Goal: Information Seeking & Learning: Learn about a topic

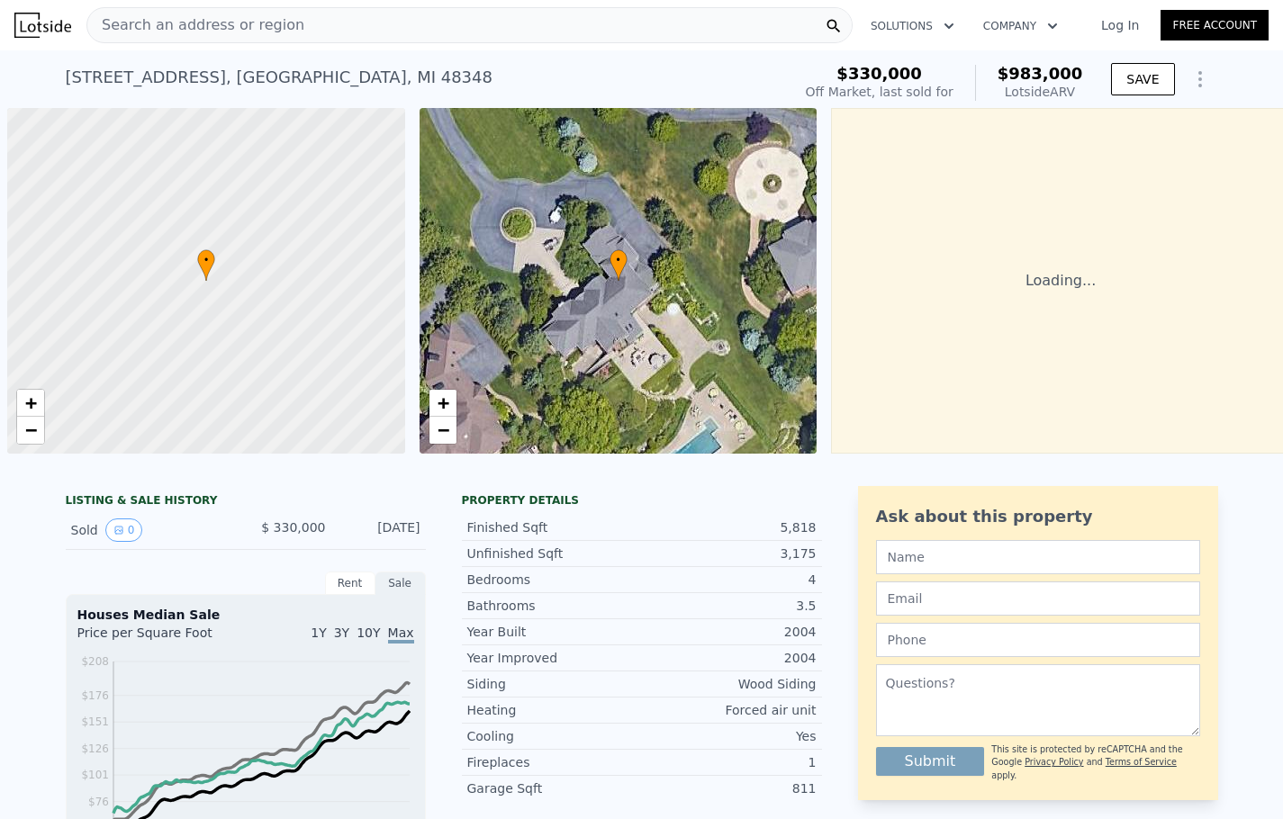
scroll to position [0, 7]
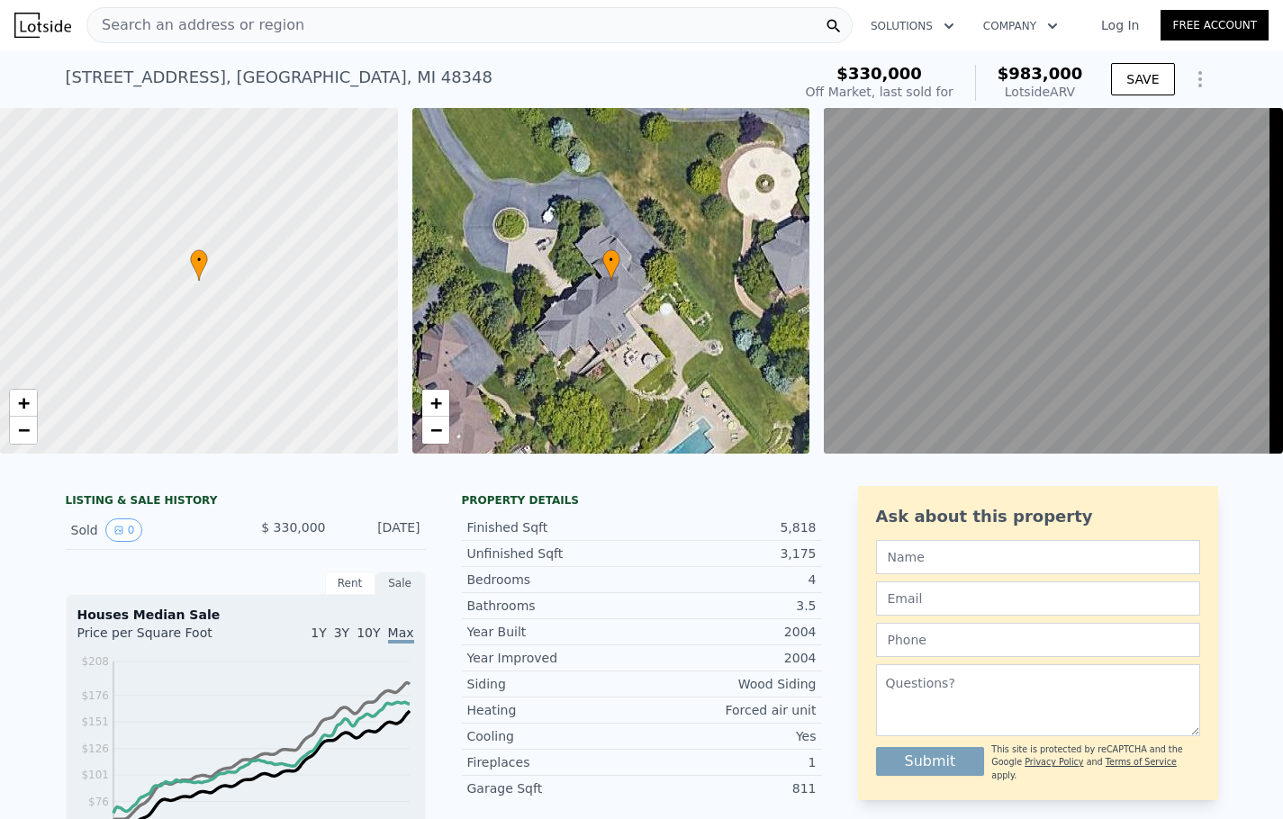
click at [581, 327] on div "• + −" at bounding box center [611, 281] width 398 height 346
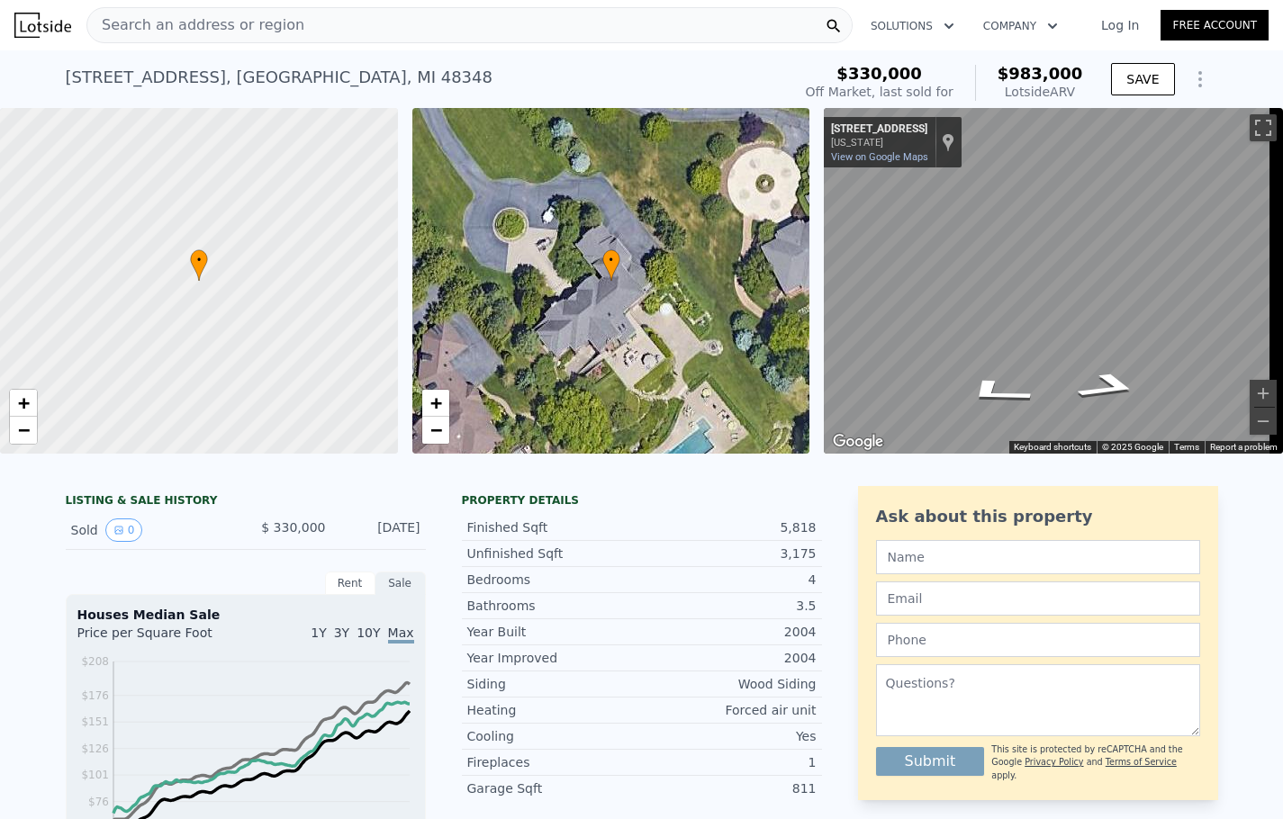
drag, startPoint x: 581, startPoint y: 327, endPoint x: 534, endPoint y: 318, distance: 47.7
click at [534, 318] on div "• + −" at bounding box center [611, 281] width 398 height 346
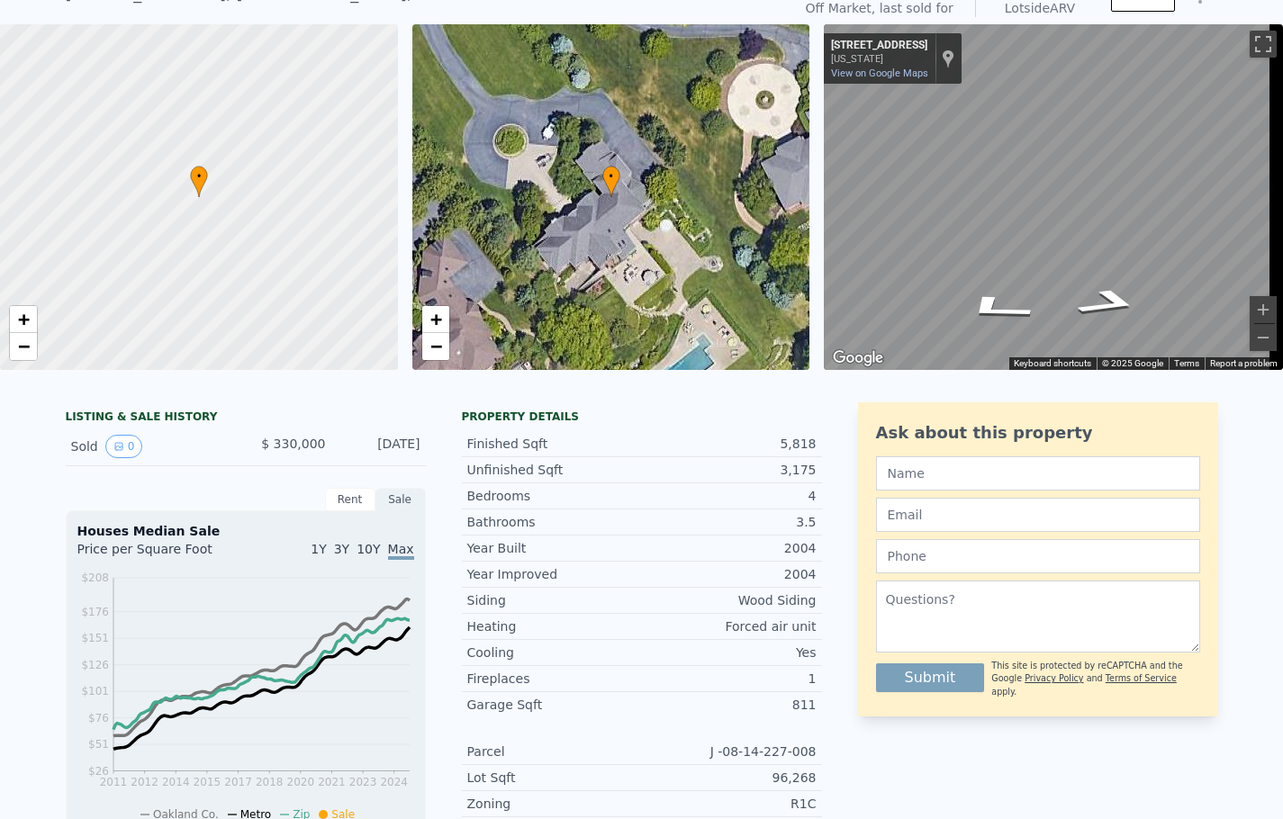
scroll to position [0, 0]
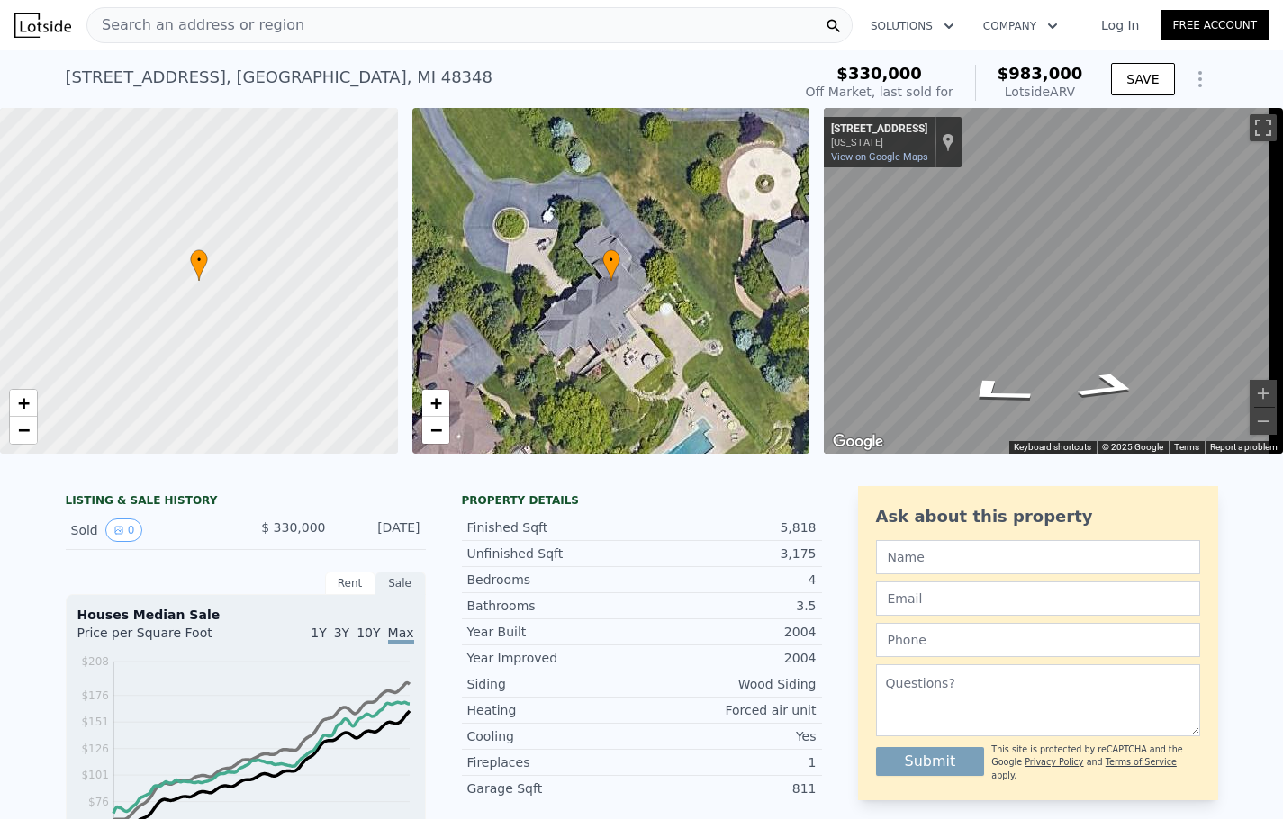
click at [650, 288] on div "• + −" at bounding box center [611, 281] width 398 height 346
click at [434, 405] on span "+" at bounding box center [435, 403] width 12 height 23
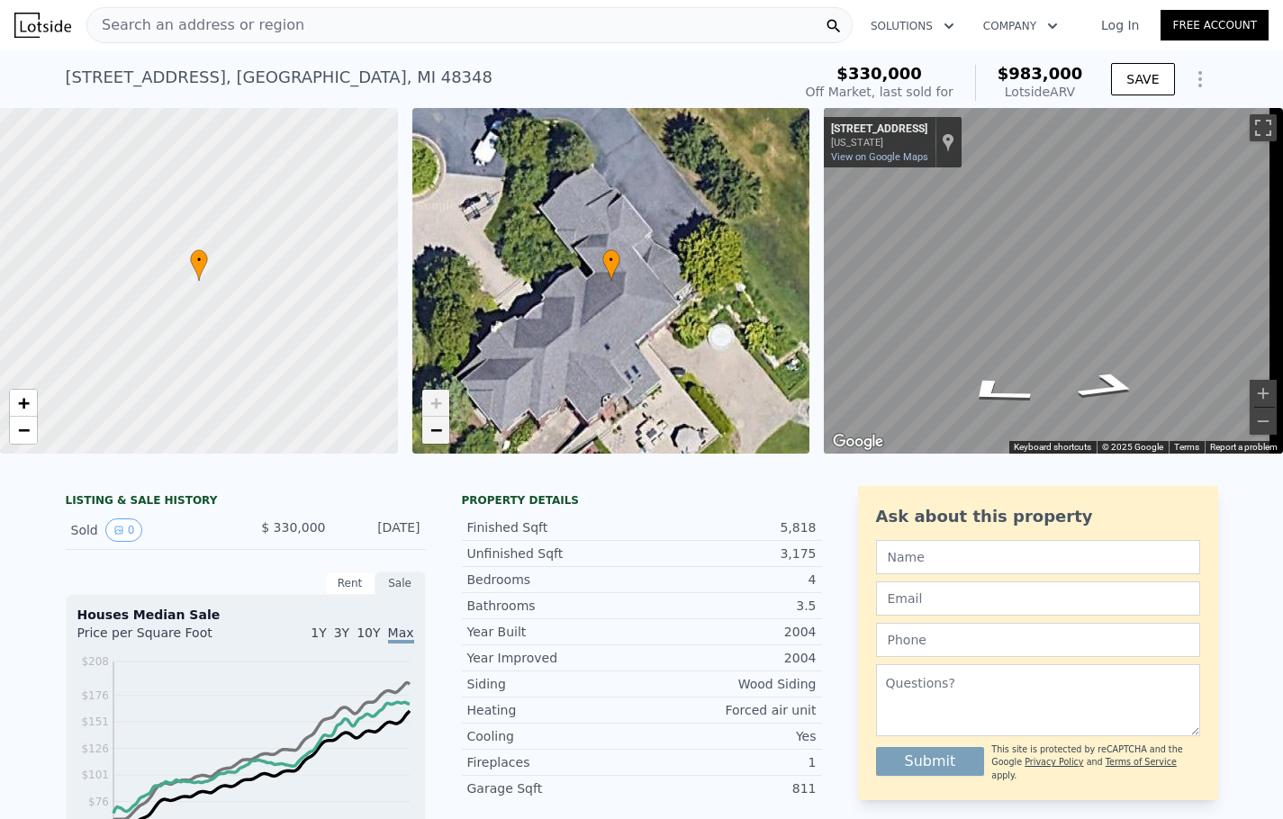
click at [433, 432] on span "−" at bounding box center [435, 430] width 12 height 23
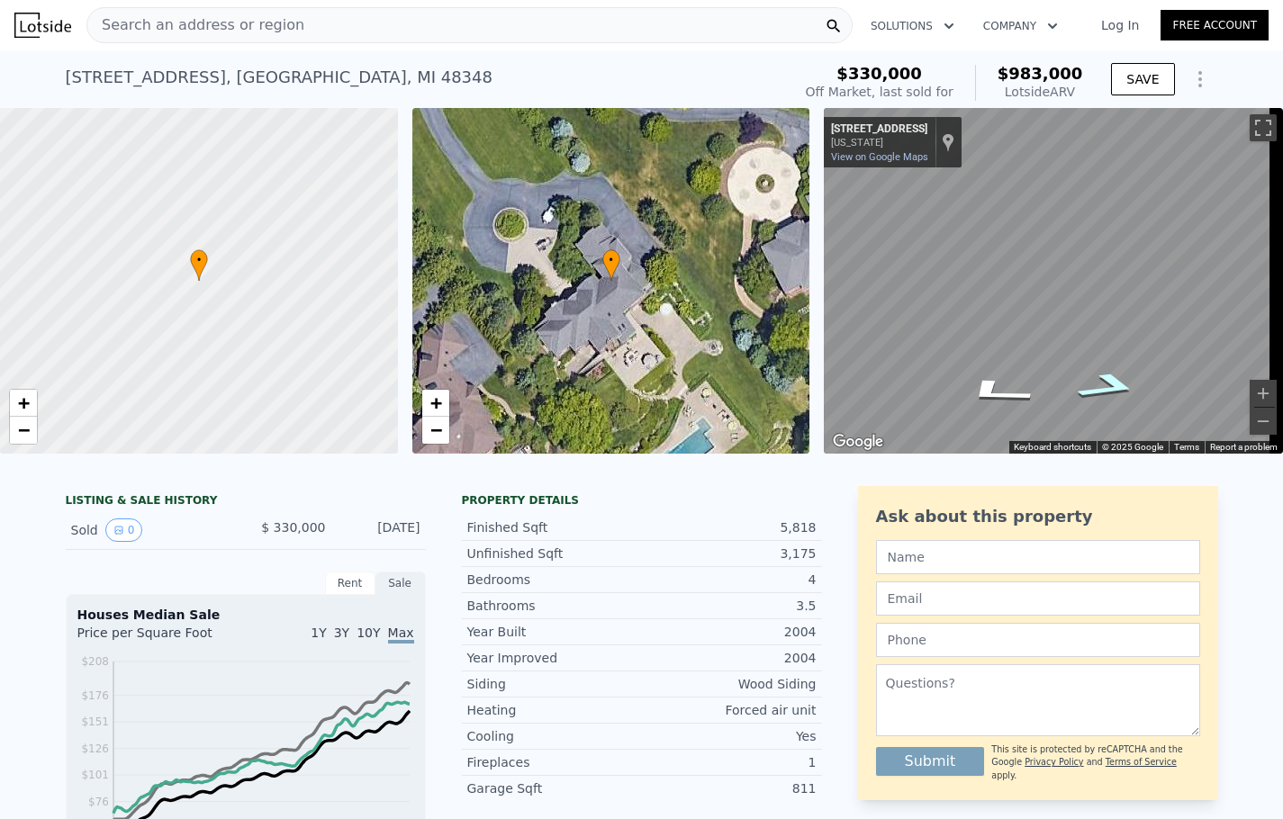
click at [1140, 408] on div "Map" at bounding box center [1053, 281] width 459 height 346
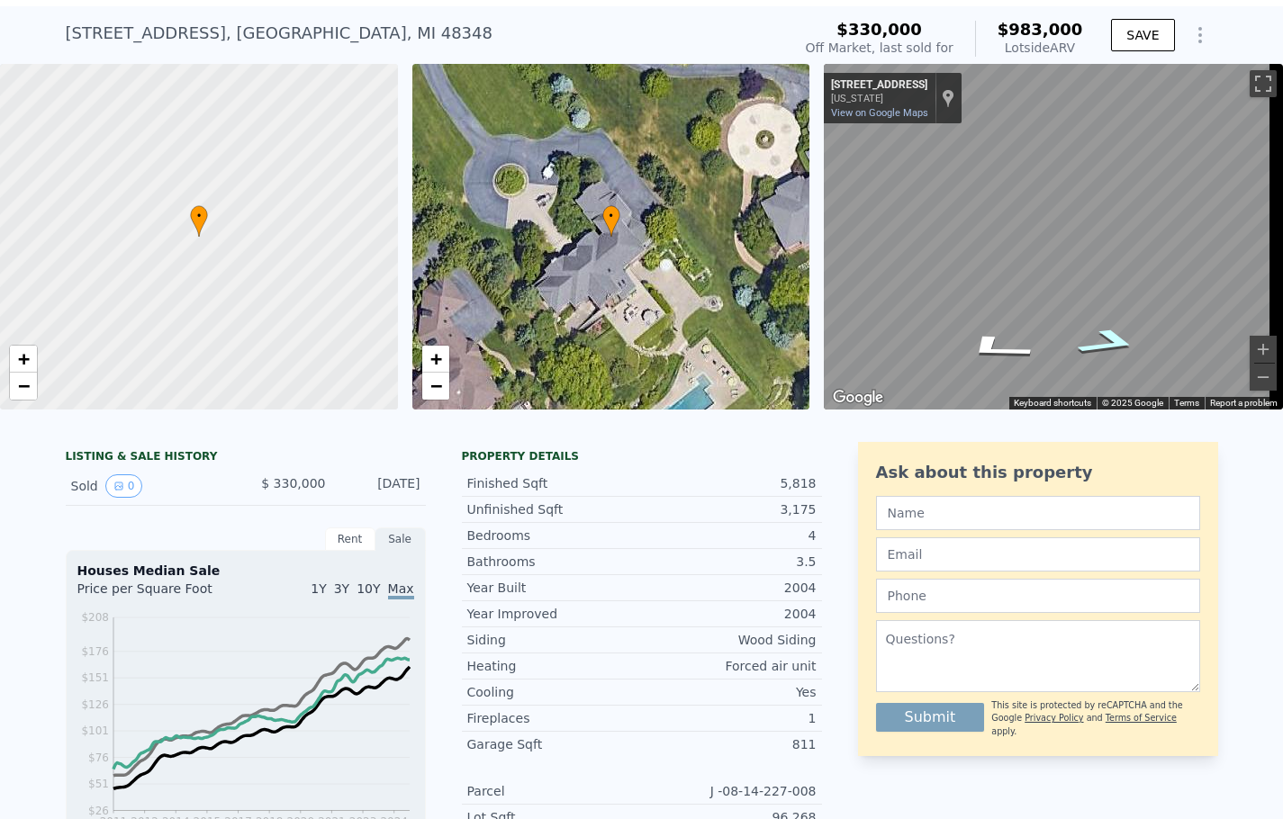
scroll to position [60, 0]
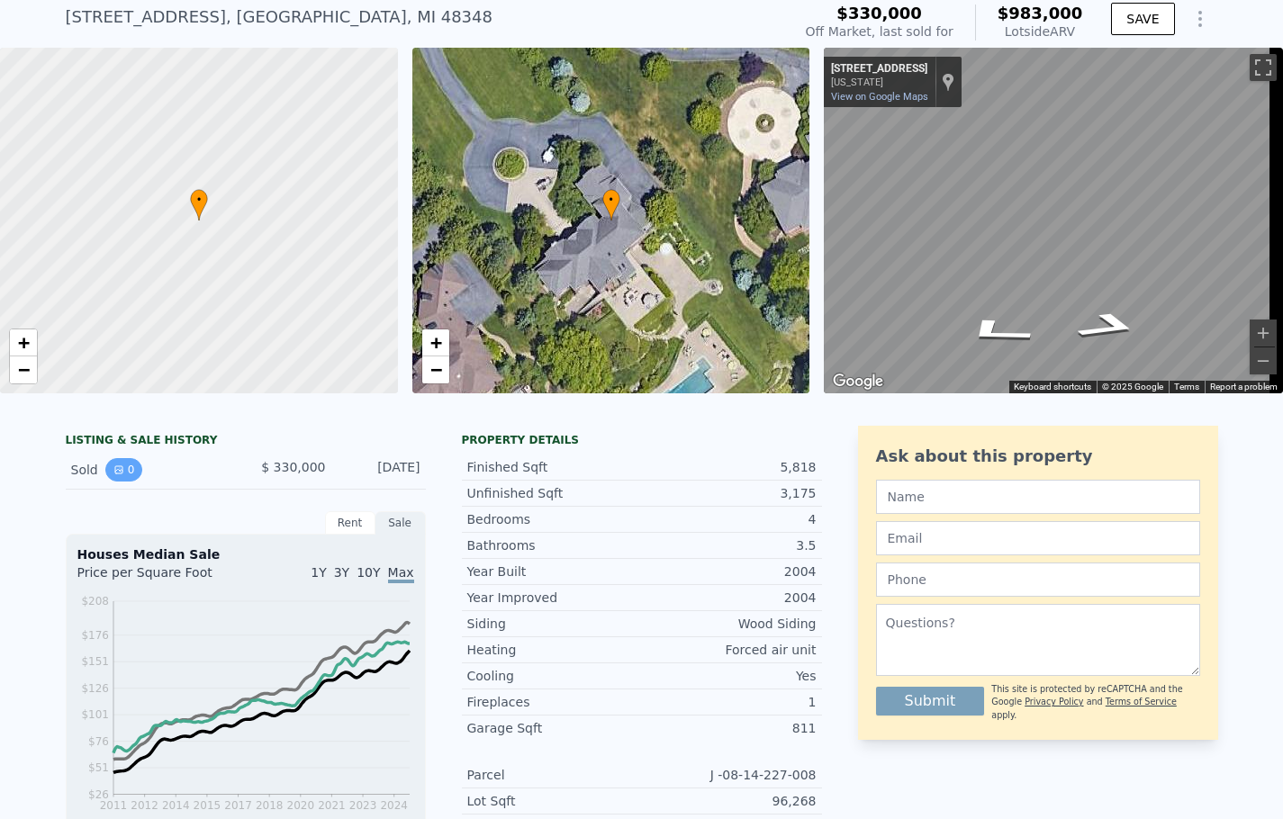
click at [113, 475] on icon "View historical data" at bounding box center [118, 470] width 11 height 11
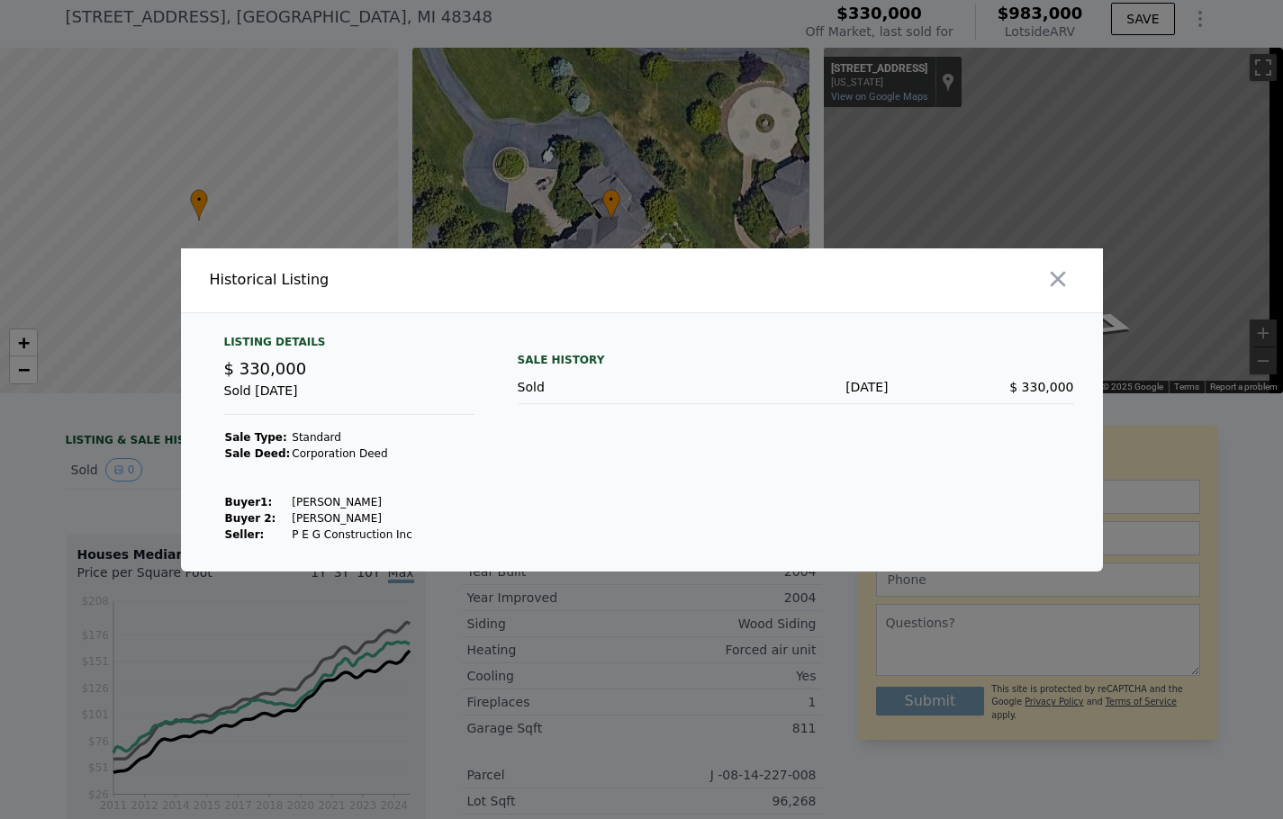
click at [708, 590] on div at bounding box center [641, 409] width 1283 height 819
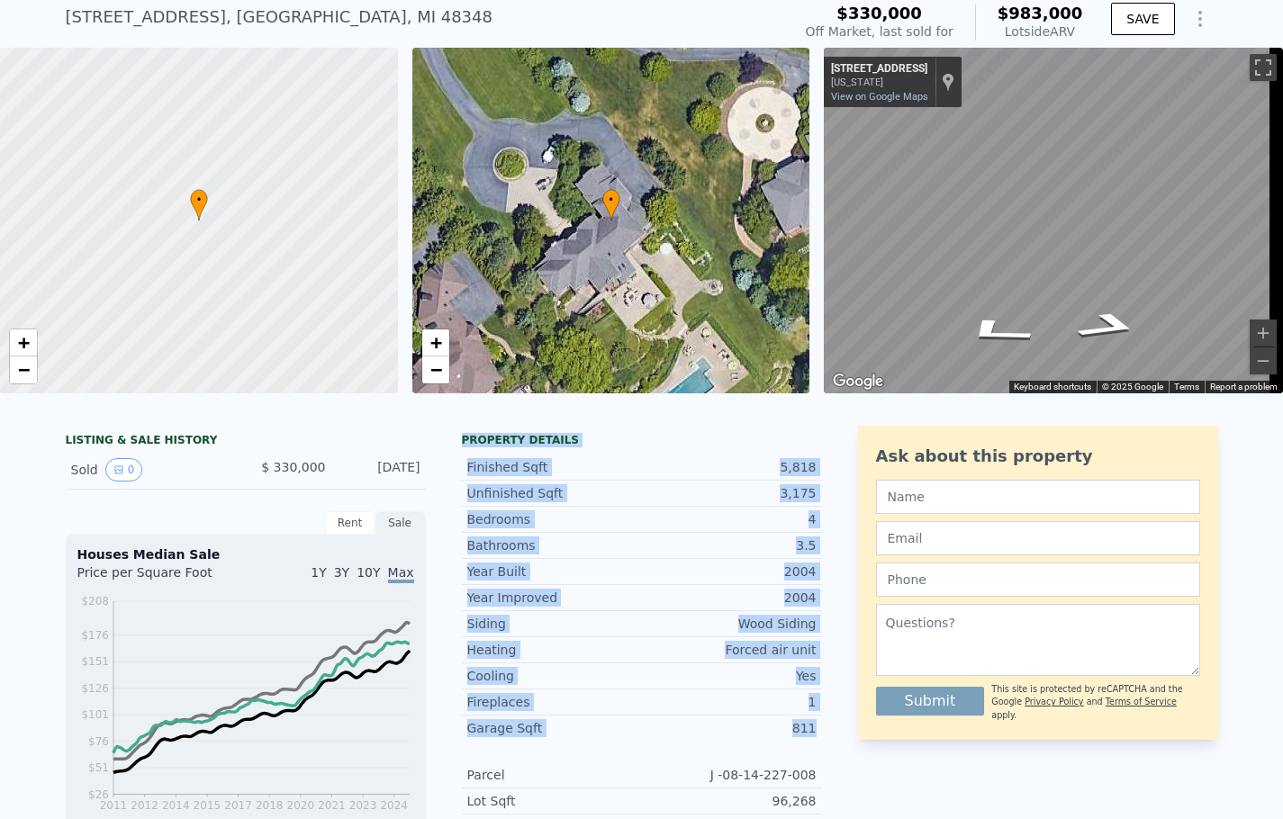
drag, startPoint x: 455, startPoint y: 455, endPoint x: 815, endPoint y: 741, distance: 460.0
click at [815, 741] on div "LISTING & SALE HISTORY Sold 0 $ 330,000 [DATE] Rent Sale Rent over time Price p…" at bounding box center [642, 796] width 1152 height 740
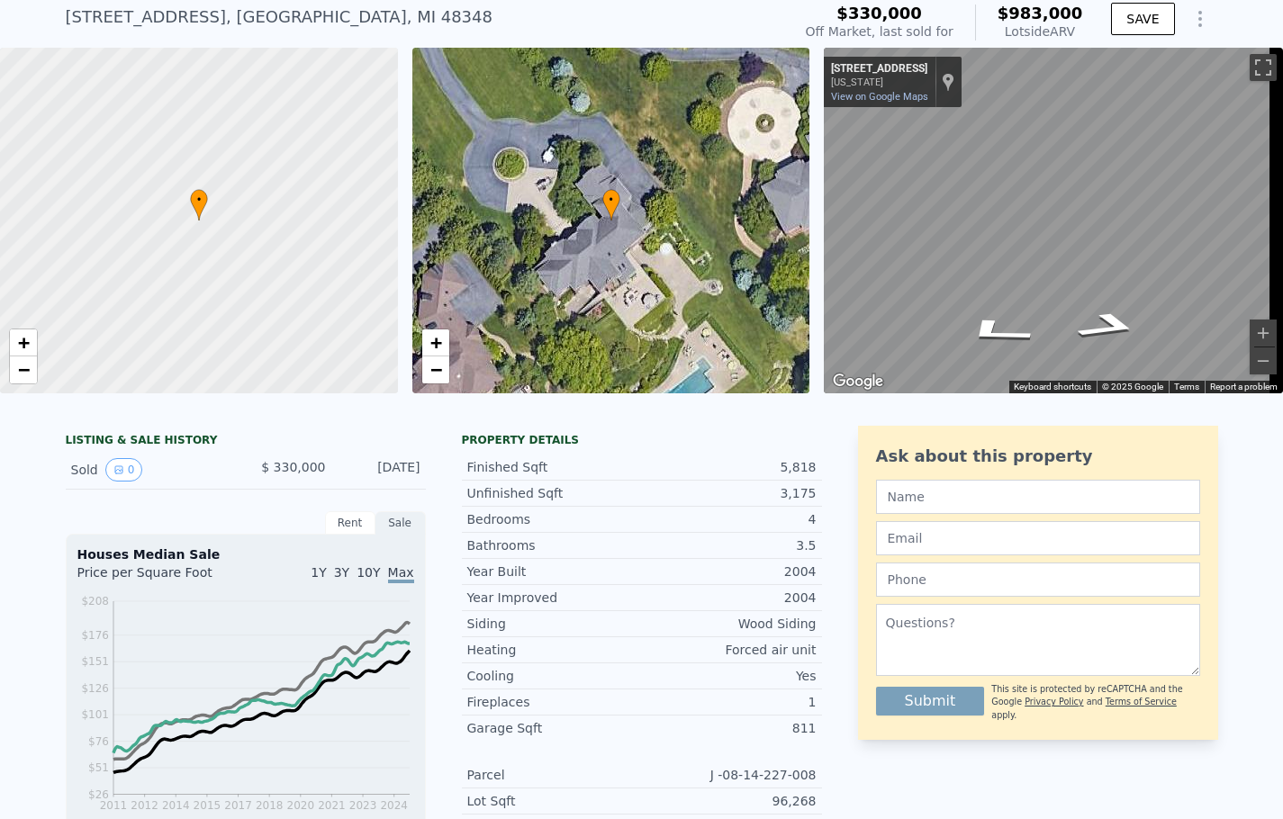
click at [849, 486] on div "LISTING & SALE HISTORY Sold 0 $ 330,000 [DATE] Rent Sale Rent over time Price p…" at bounding box center [642, 796] width 1152 height 740
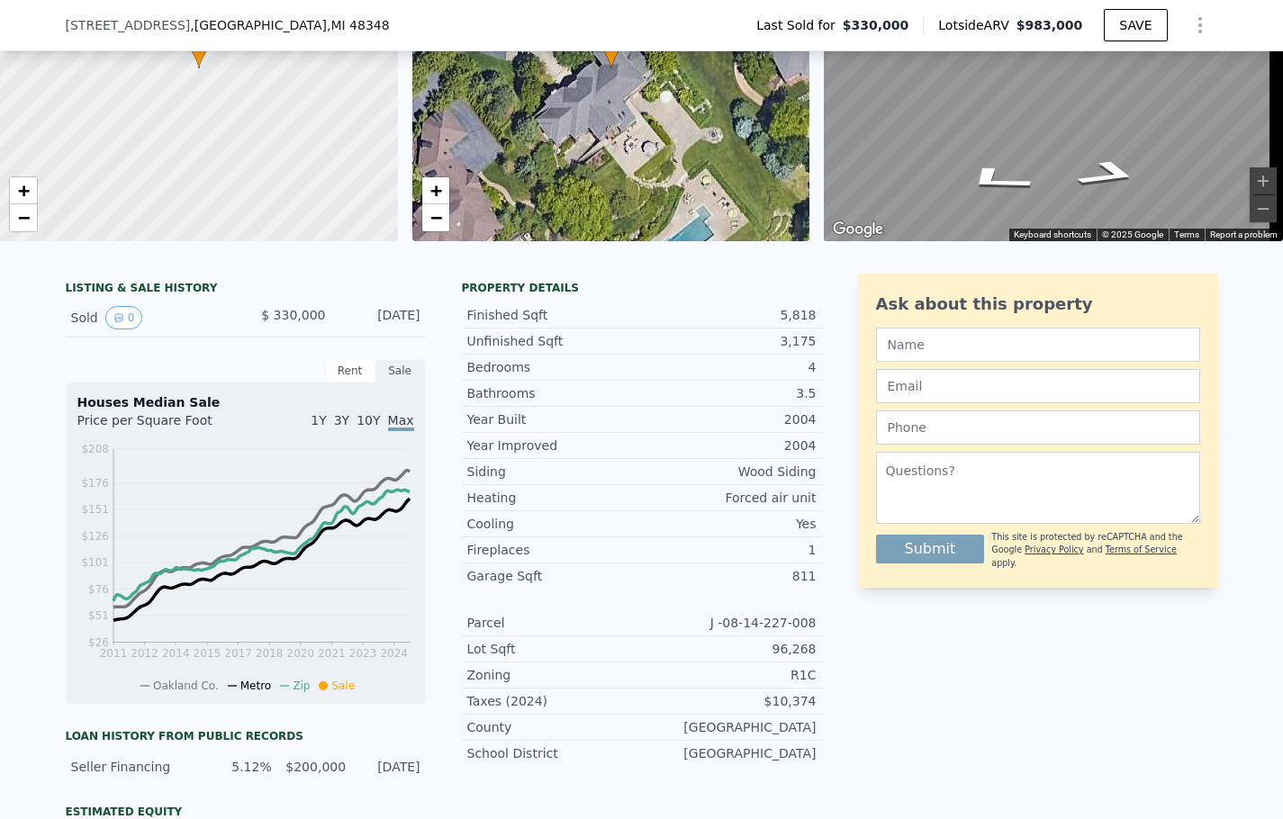
scroll to position [113, 0]
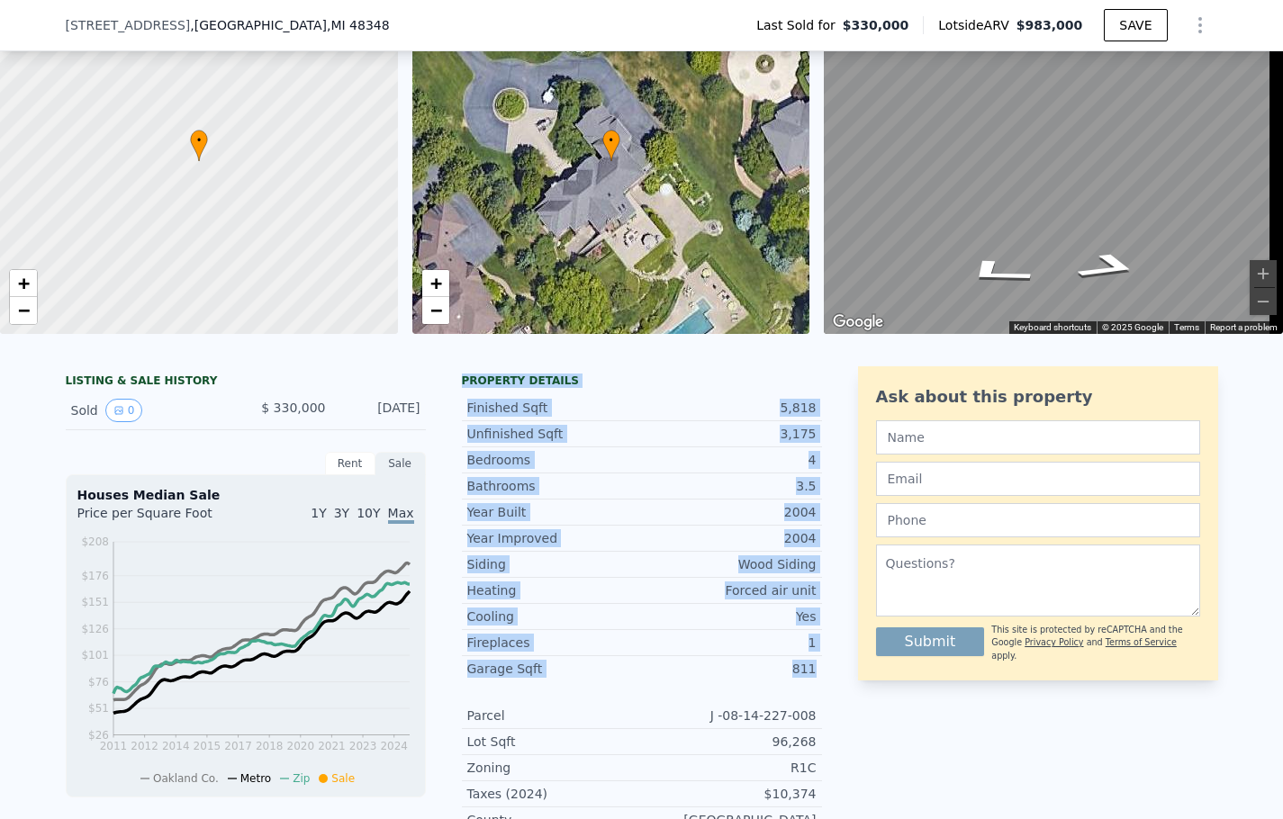
drag, startPoint x: 812, startPoint y: 685, endPoint x: 456, endPoint y: 388, distance: 464.0
click at [456, 388] on div "LISTING & SALE HISTORY Sold 0 $ 330,000 [DATE] Rent Sale Rent over time Price p…" at bounding box center [642, 736] width 1152 height 740
copy div "Property details Finished Sqft 5,818 Unfinished Sqft 3,175 Bedrooms 4 Bathrooms…"
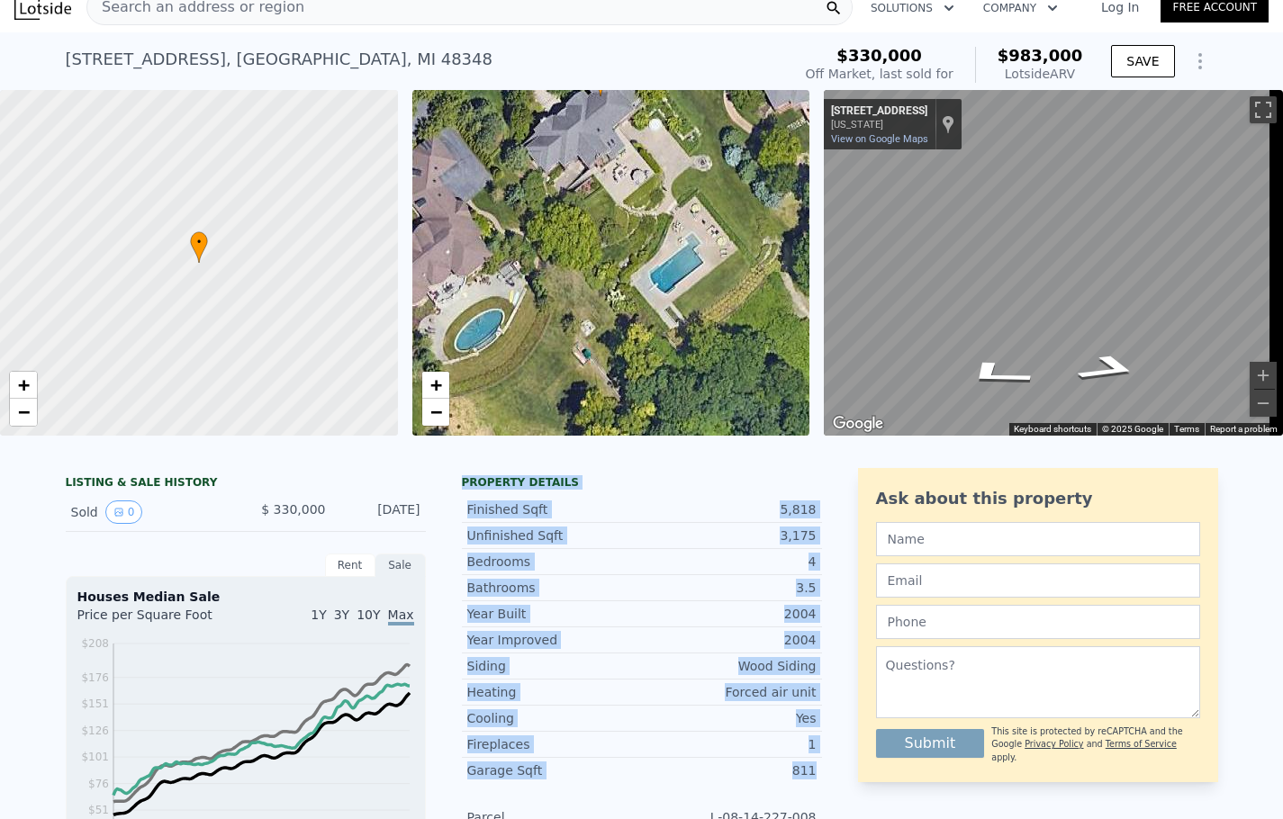
scroll to position [0, 0]
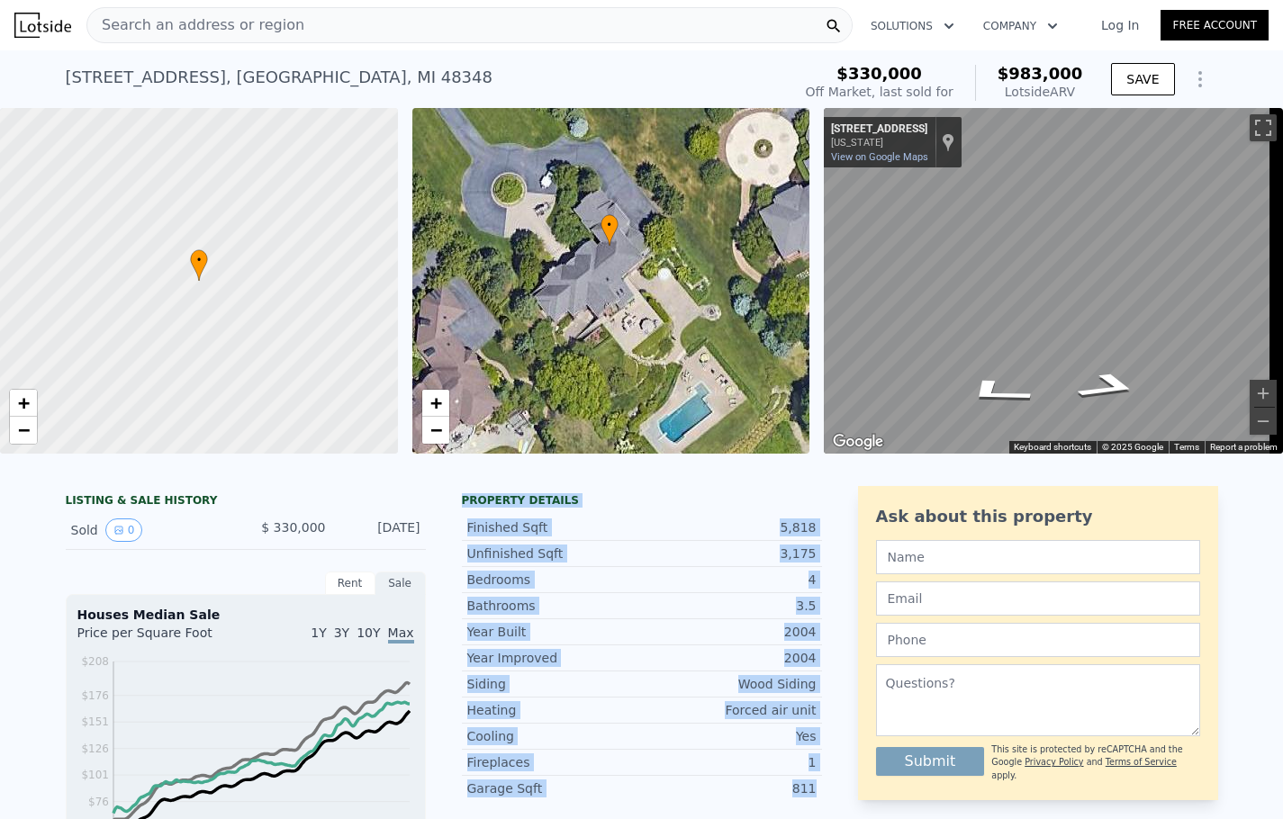
drag, startPoint x: 660, startPoint y: 204, endPoint x: 658, endPoint y: 169, distance: 35.2
click at [658, 169] on div "• + −" at bounding box center [611, 281] width 398 height 346
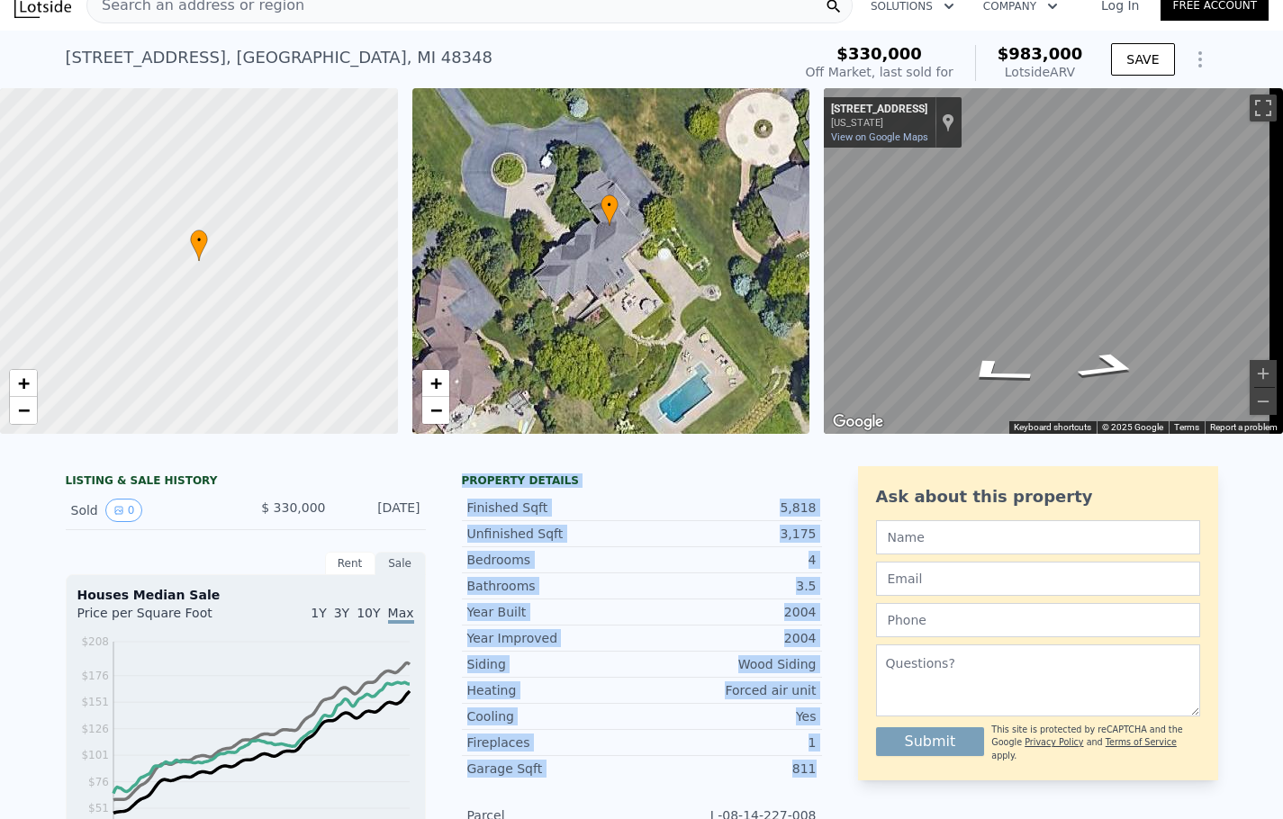
scroll to position [31, 0]
